Goal: Transaction & Acquisition: Obtain resource

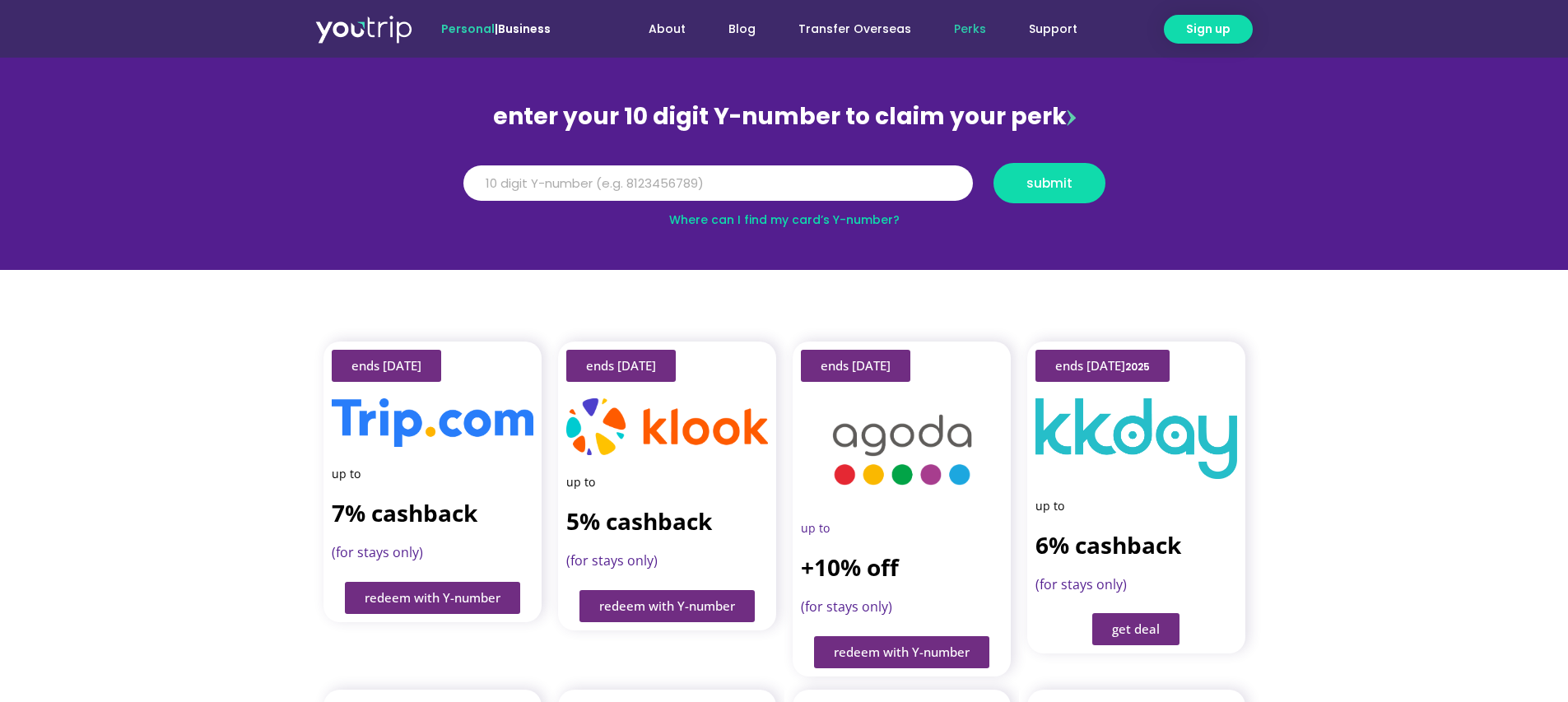
click at [464, 402] on img at bounding box center [432, 423] width 202 height 49
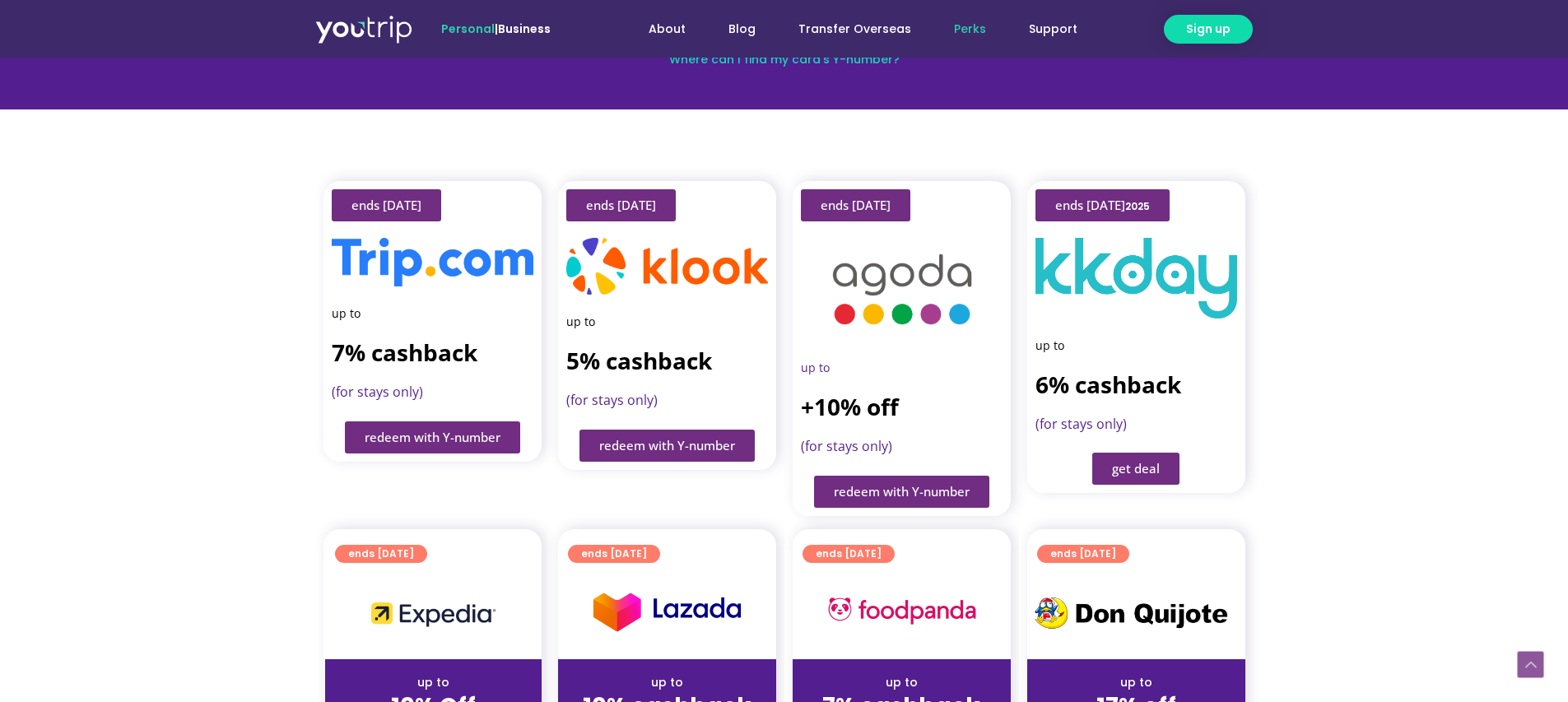
click at [454, 431] on span "redeem with Y-number" at bounding box center [433, 438] width 136 height 13
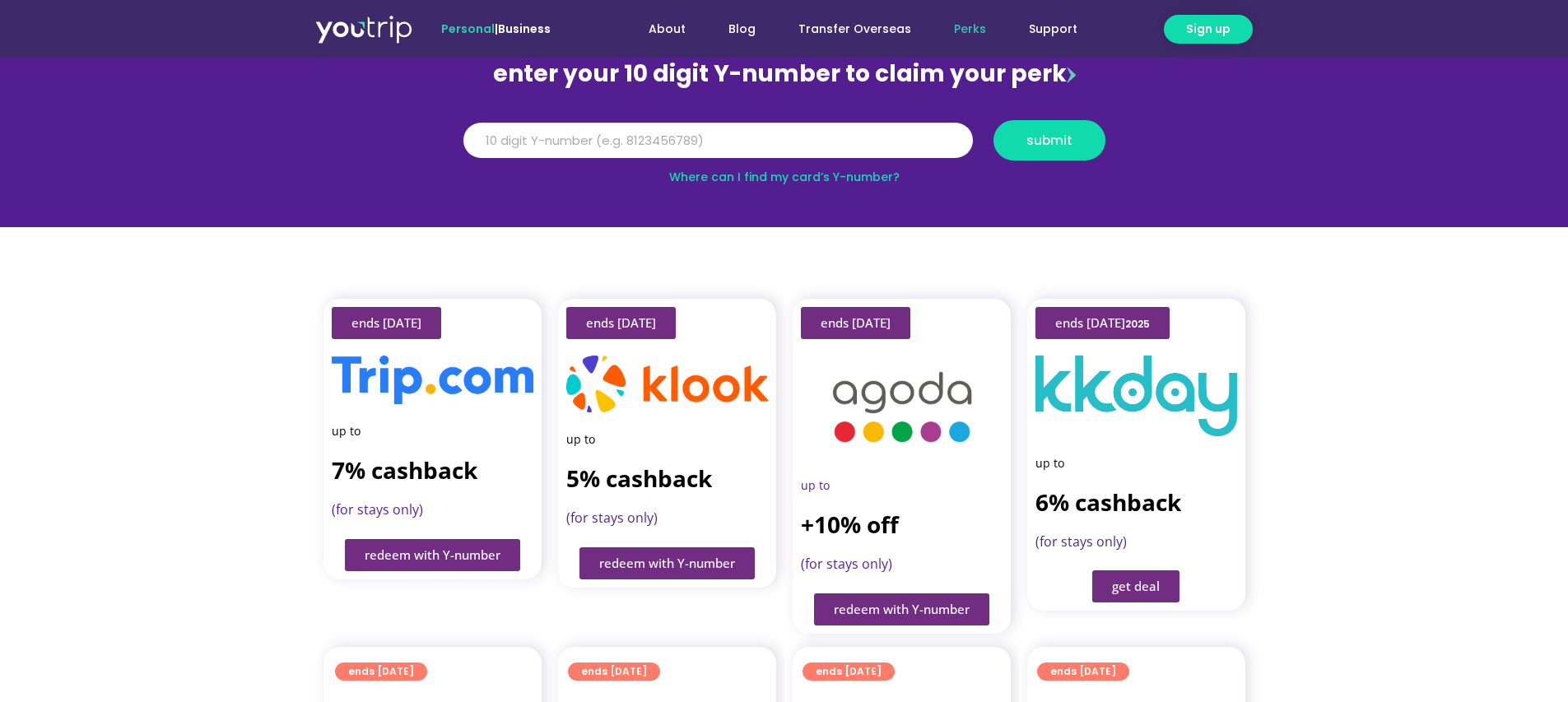
drag, startPoint x: 399, startPoint y: 391, endPoint x: 412, endPoint y: 439, distance: 49.7
click at [399, 392] on div at bounding box center [432, 380] width 202 height 49
click at [424, 479] on strong "7% cashback" at bounding box center [404, 470] width 146 height 32
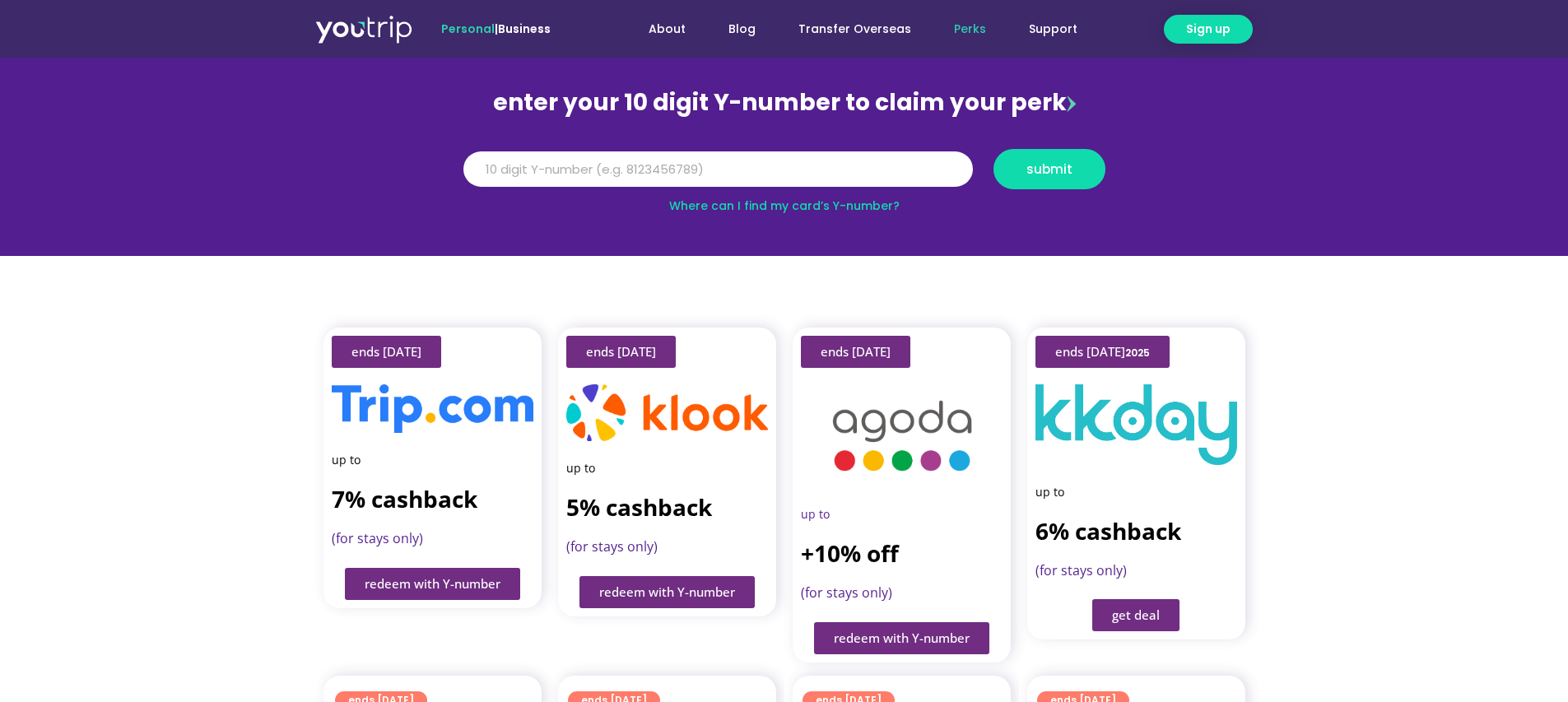
click at [424, 483] on strong "7% cashback" at bounding box center [404, 498] width 146 height 32
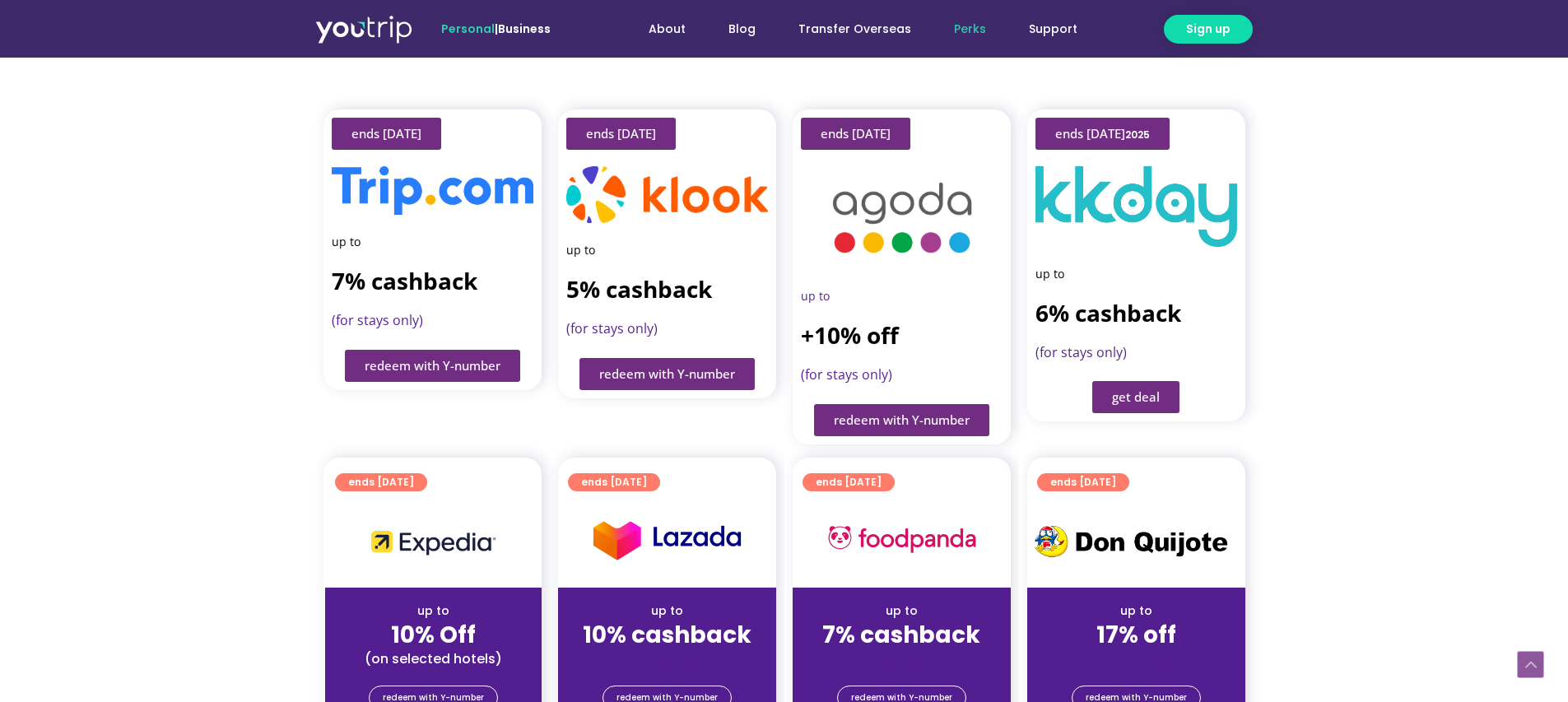
scroll to position [152, 0]
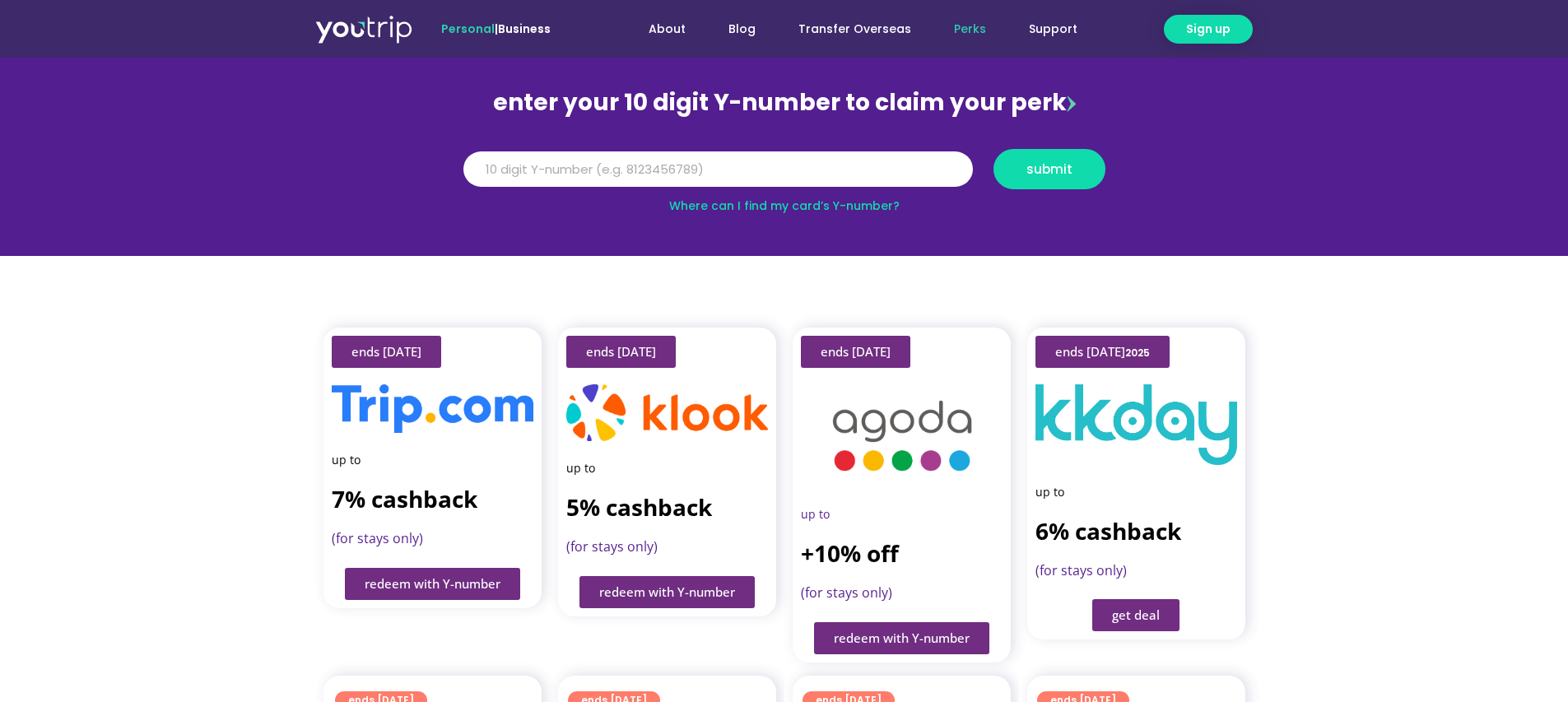
click at [388, 397] on img at bounding box center [432, 409] width 202 height 49
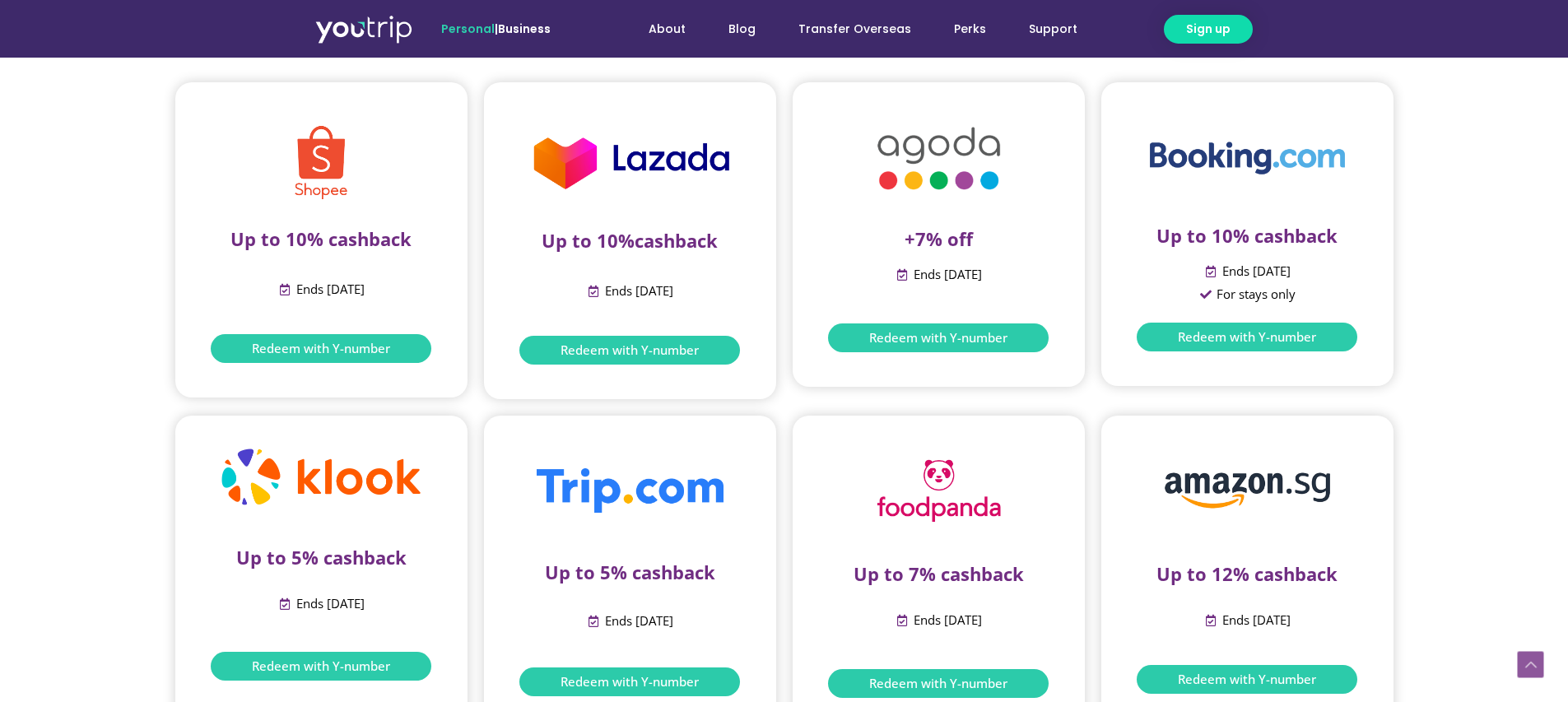
scroll to position [649, 0]
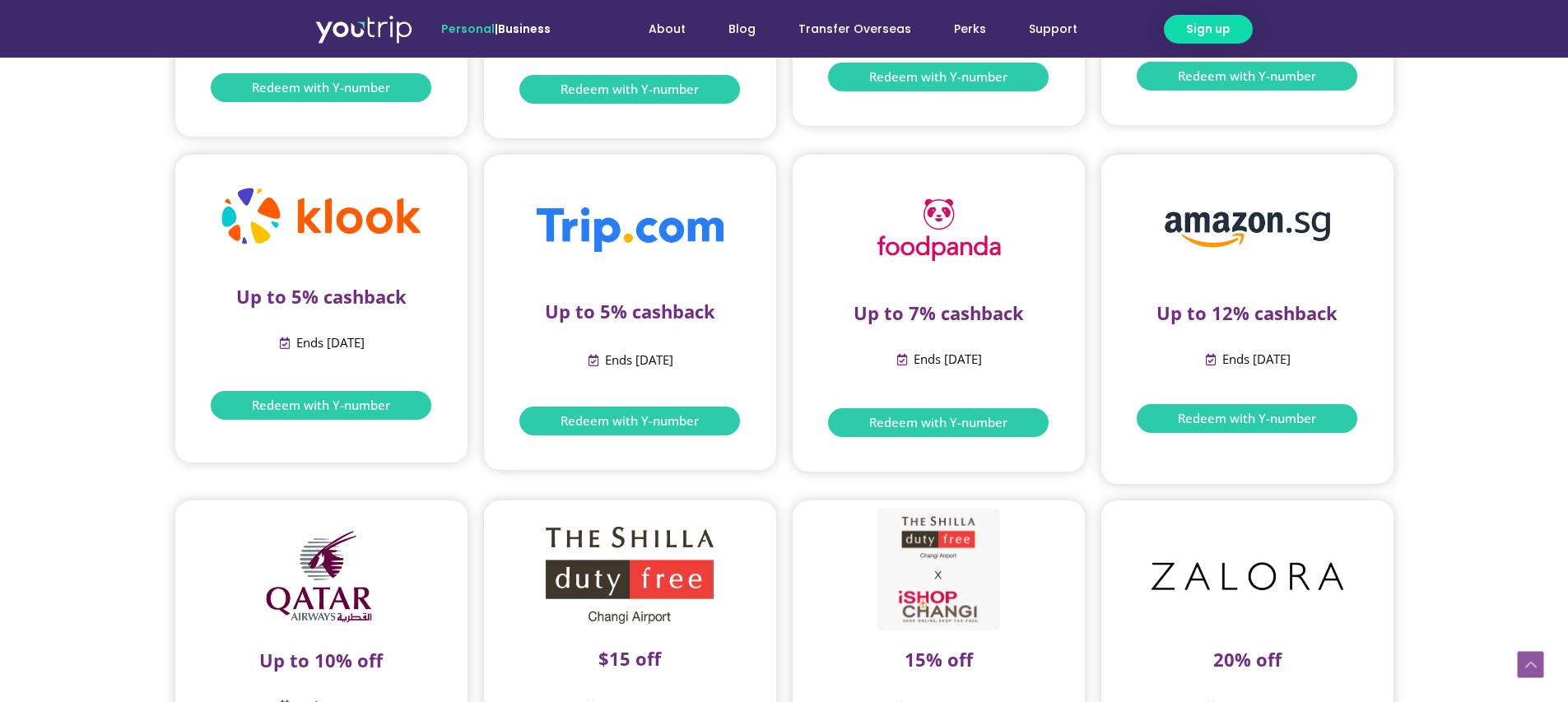
click at [686, 212] on img at bounding box center [630, 230] width 187 height 45
click at [685, 221] on img at bounding box center [630, 230] width 187 height 45
click at [684, 221] on img at bounding box center [630, 230] width 187 height 45
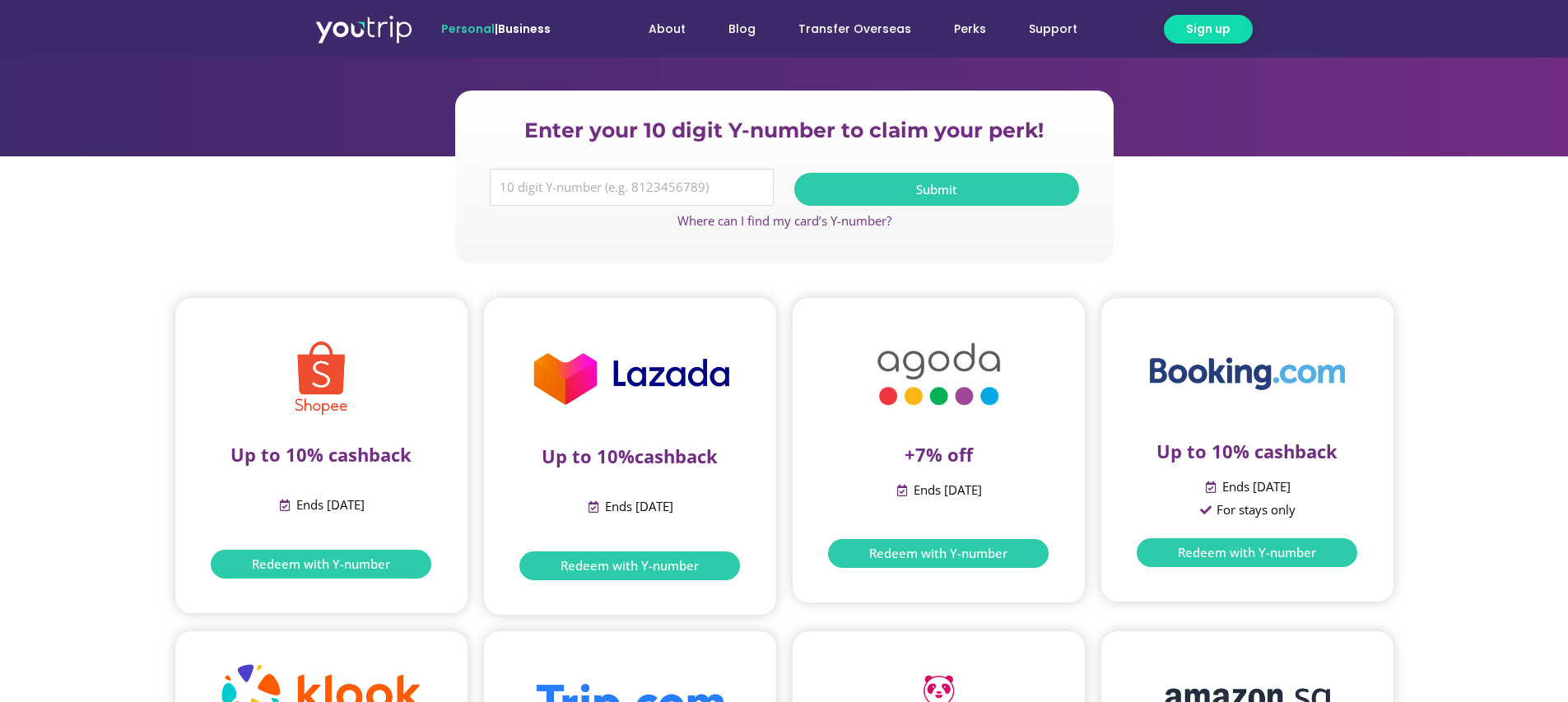
scroll to position [34, 0]
